Goal: Task Accomplishment & Management: Complete application form

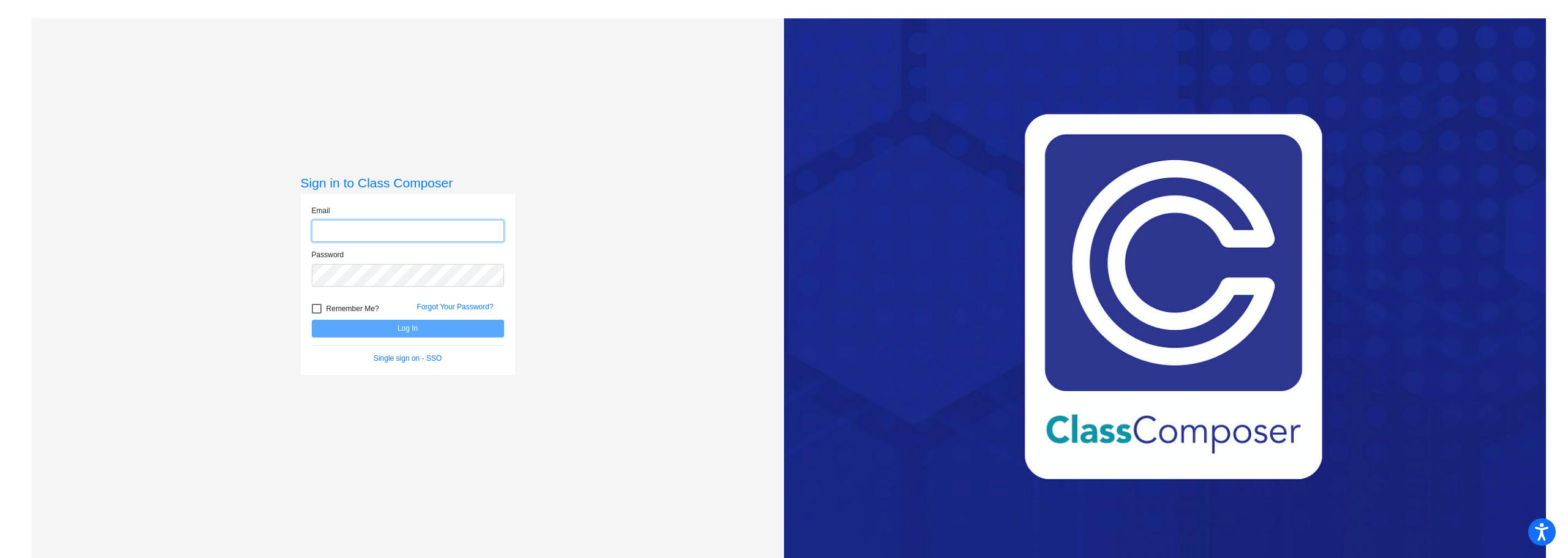
click at [367, 223] on input "email" at bounding box center [408, 231] width 193 height 23
type input "[EMAIL_ADDRESS][DOMAIN_NAME]"
click at [312, 320] on button "Log In" at bounding box center [408, 328] width 193 height 18
click at [126, 274] on div "Sign in to Class Composer Email [EMAIL_ADDRESS][DOMAIN_NAME] Password Remember …" at bounding box center [407, 297] width 753 height 558
click at [312, 320] on button "Log In" at bounding box center [408, 328] width 193 height 18
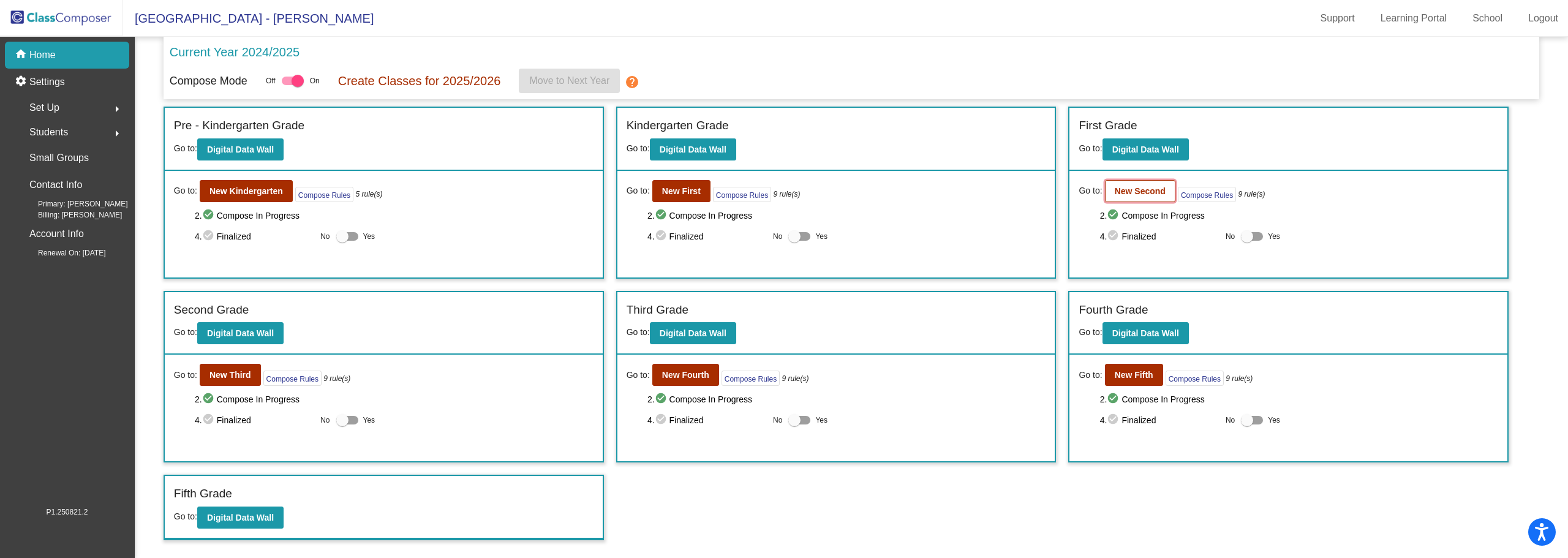
click at [1140, 195] on b "New Second" at bounding box center [1140, 191] width 51 height 10
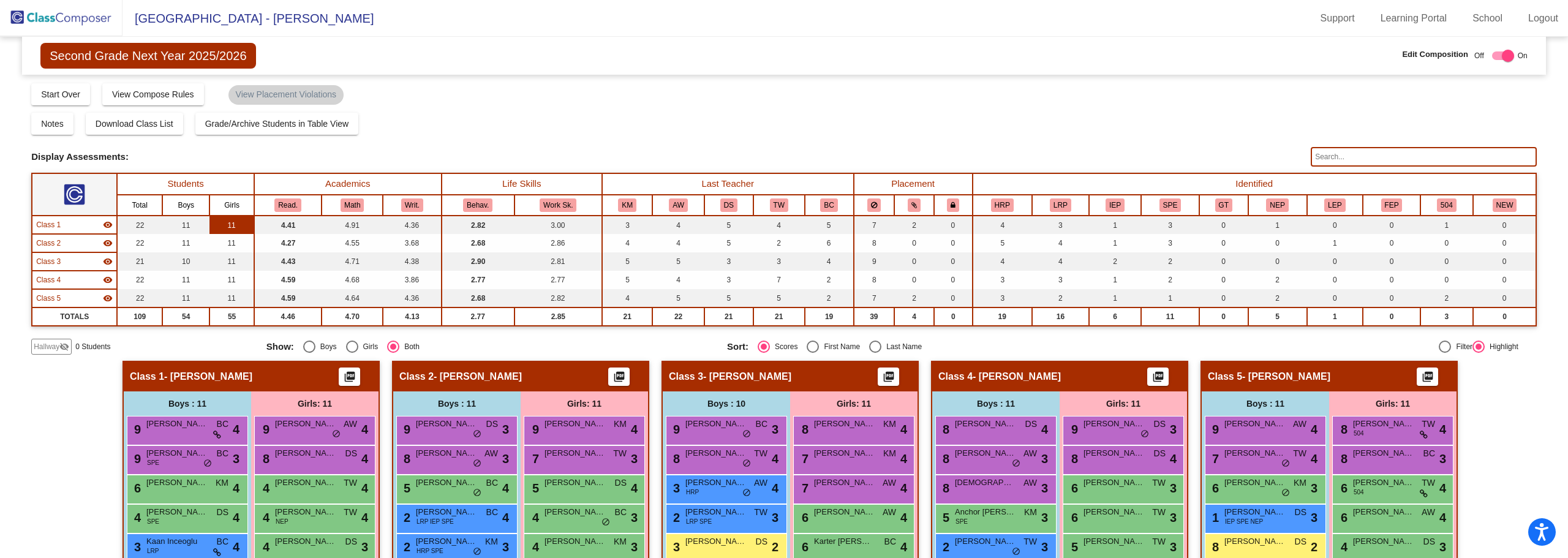
scroll to position [61, 0]
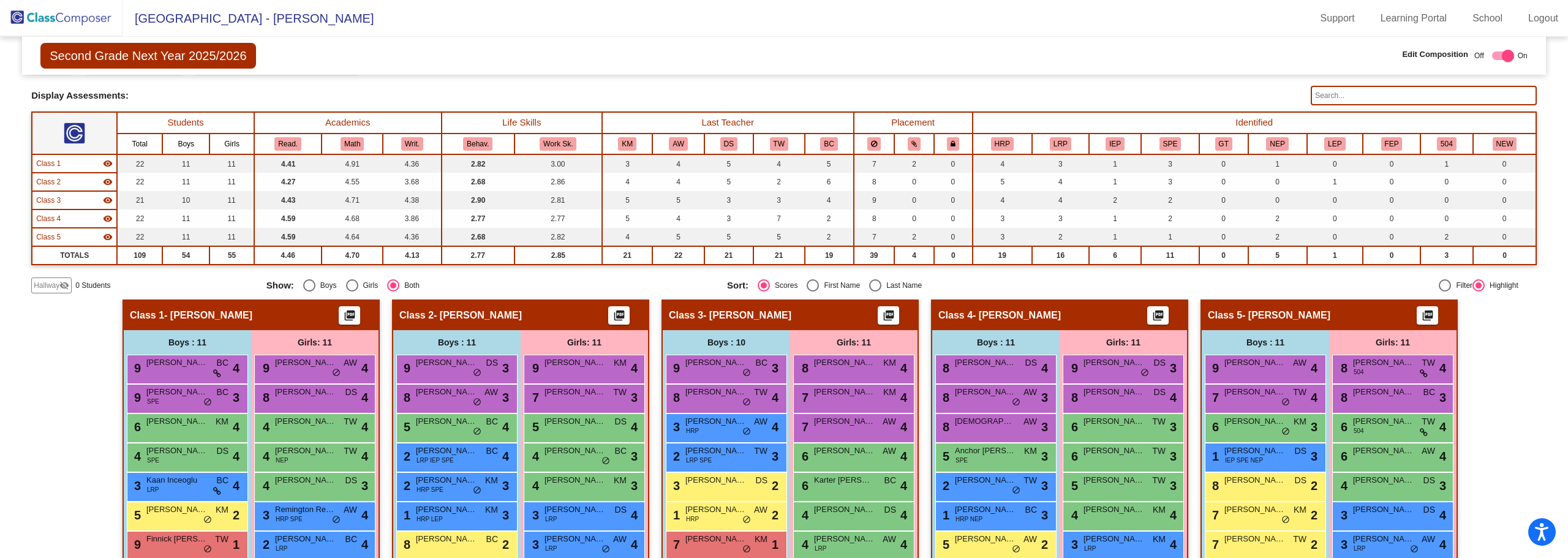
click at [58, 286] on span "Hallway" at bounding box center [46, 285] width 26 height 11
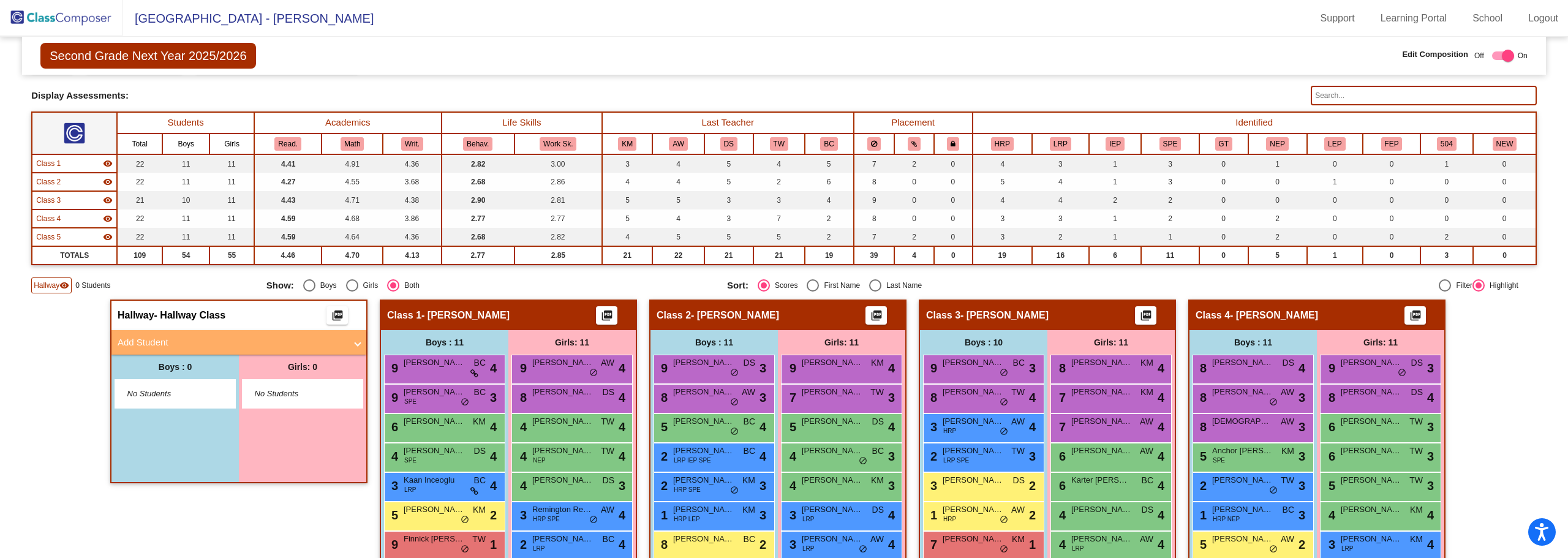
click at [356, 343] on span at bounding box center [358, 342] width 5 height 14
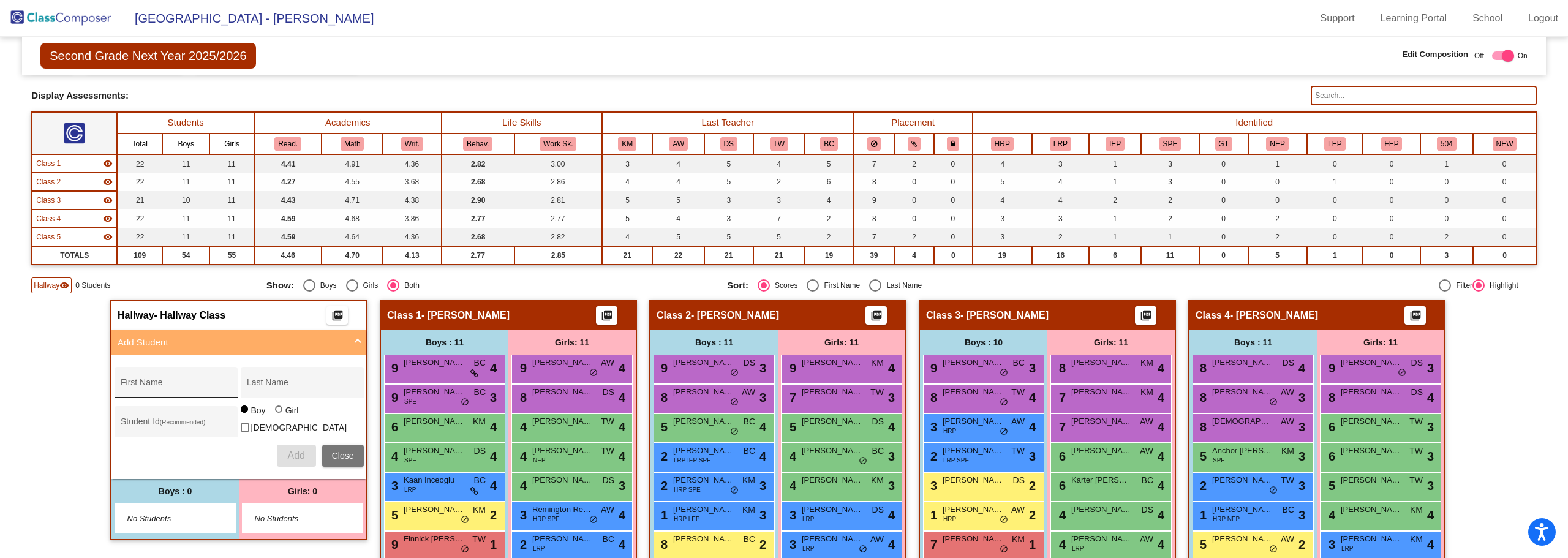
click at [161, 384] on input "First Name" at bounding box center [175, 387] width 110 height 10
type input "Eriel"
type input "[PERSON_NAME]"
click at [152, 419] on div "Student Id (Recommended)" at bounding box center [175, 425] width 110 height 25
type input "155147"
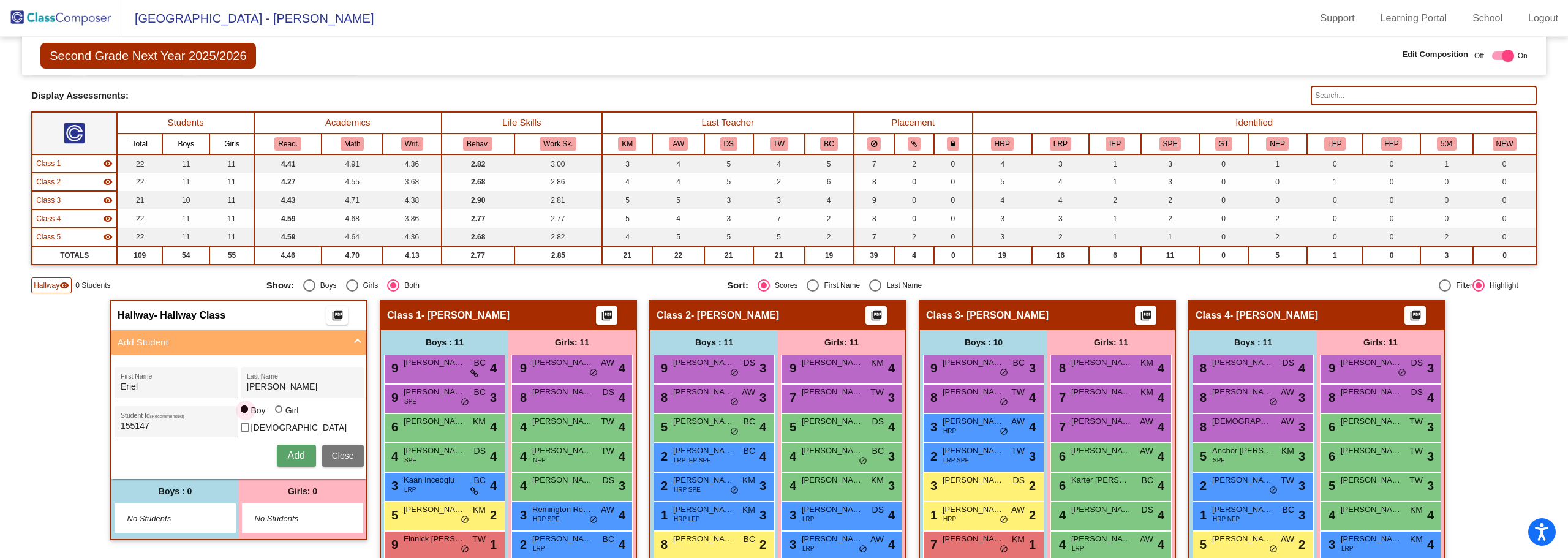
click at [275, 413] on div at bounding box center [278, 409] width 7 height 7
click at [280, 416] on input "Girl" at bounding box center [280, 415] width 1 height 1
radio input "true"
click at [292, 451] on span "Add" at bounding box center [296, 455] width 17 height 10
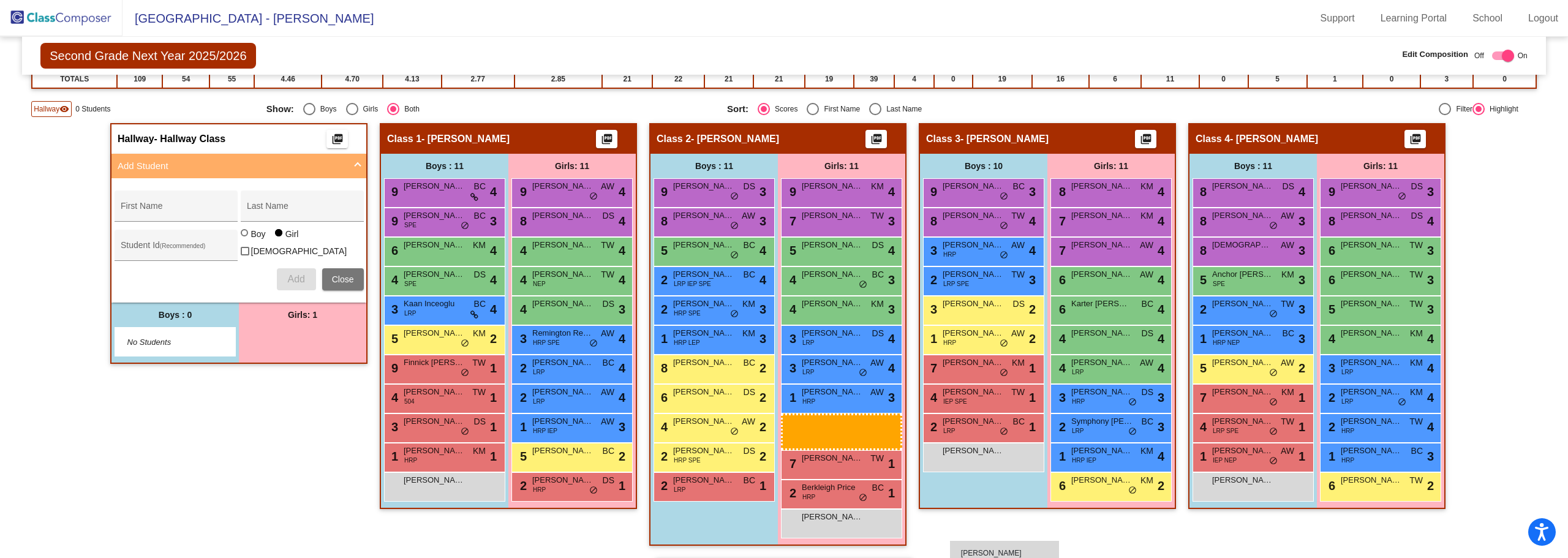
scroll to position [237, 0]
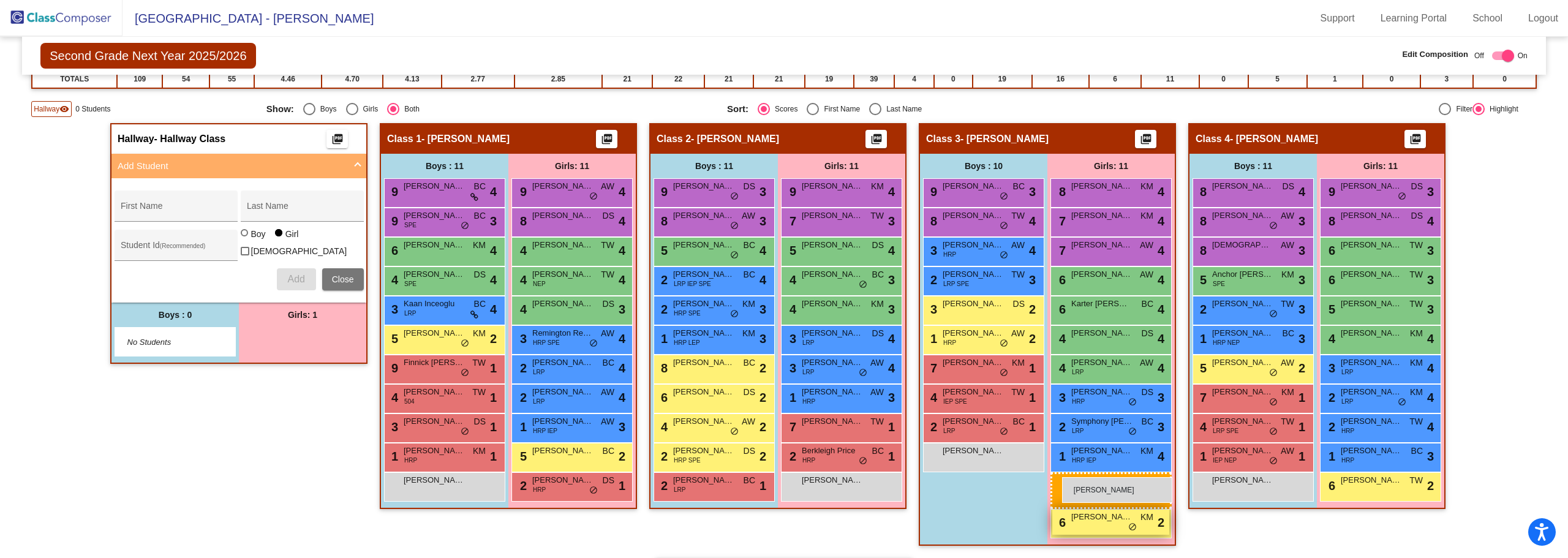
drag, startPoint x: 281, startPoint y: 391, endPoint x: 1060, endPoint y: 477, distance: 783.7
